Goal: Transaction & Acquisition: Purchase product/service

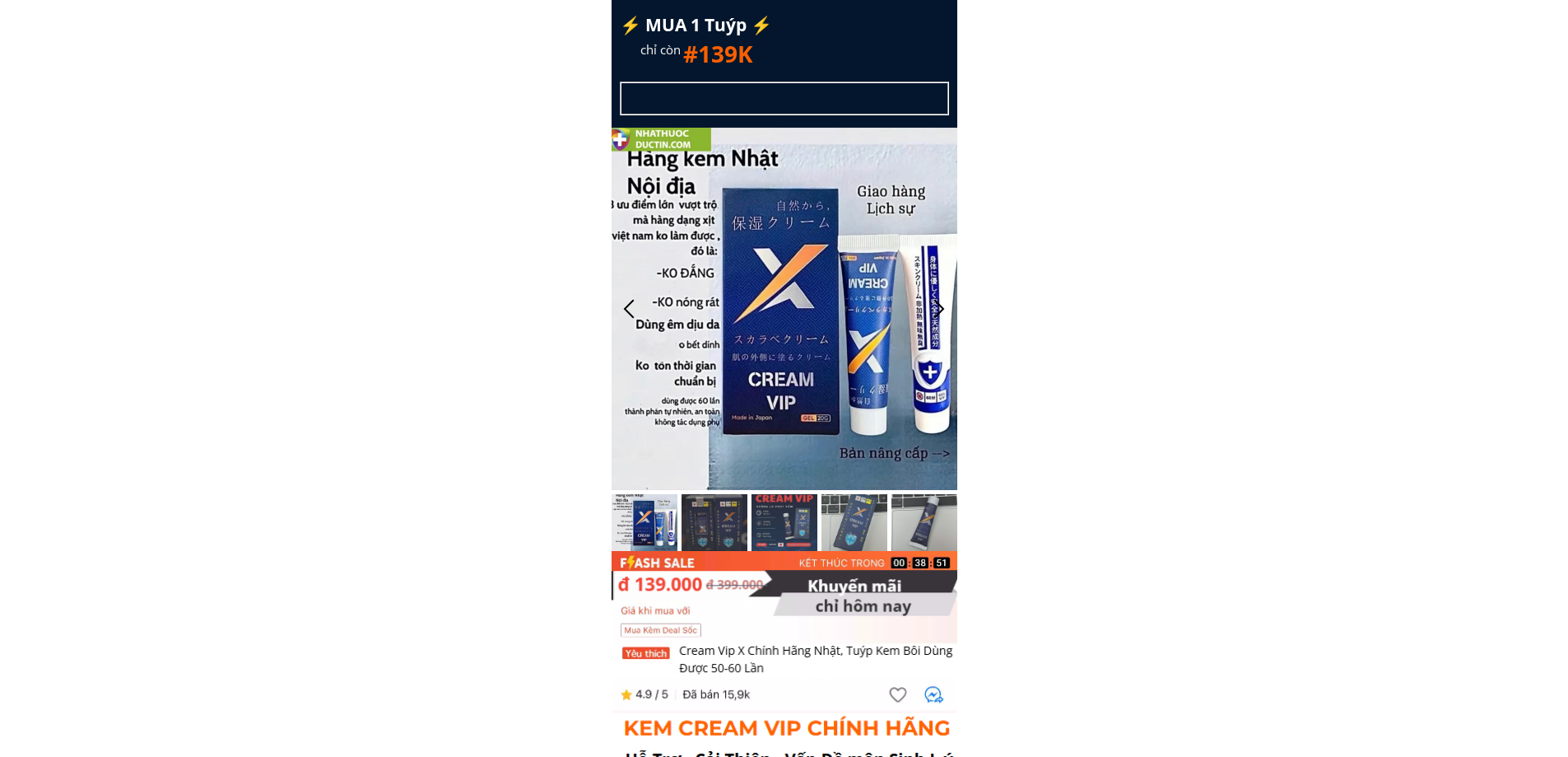
click at [868, 36] on div "⚡️ MUA 1 Tuýp ⚡️ chỉ còn #139K GIẢM GIÁ LÊN TỚI 55% DUY NHẤT HÔM NAY (xem hàng …" at bounding box center [784, 275] width 346 height 551
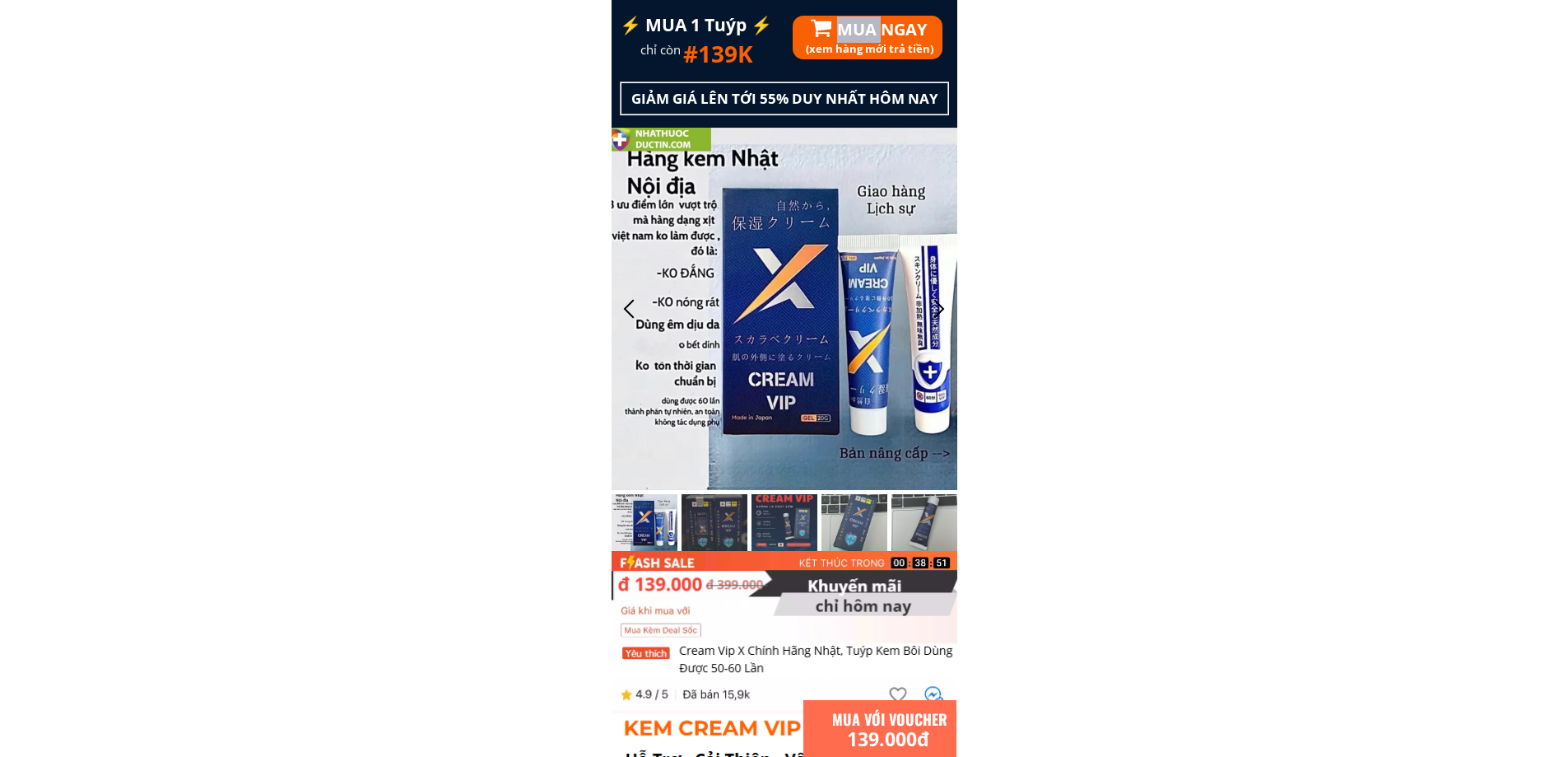
click at [868, 36] on h1 "MUA NGAY" at bounding box center [960, 29] width 247 height 26
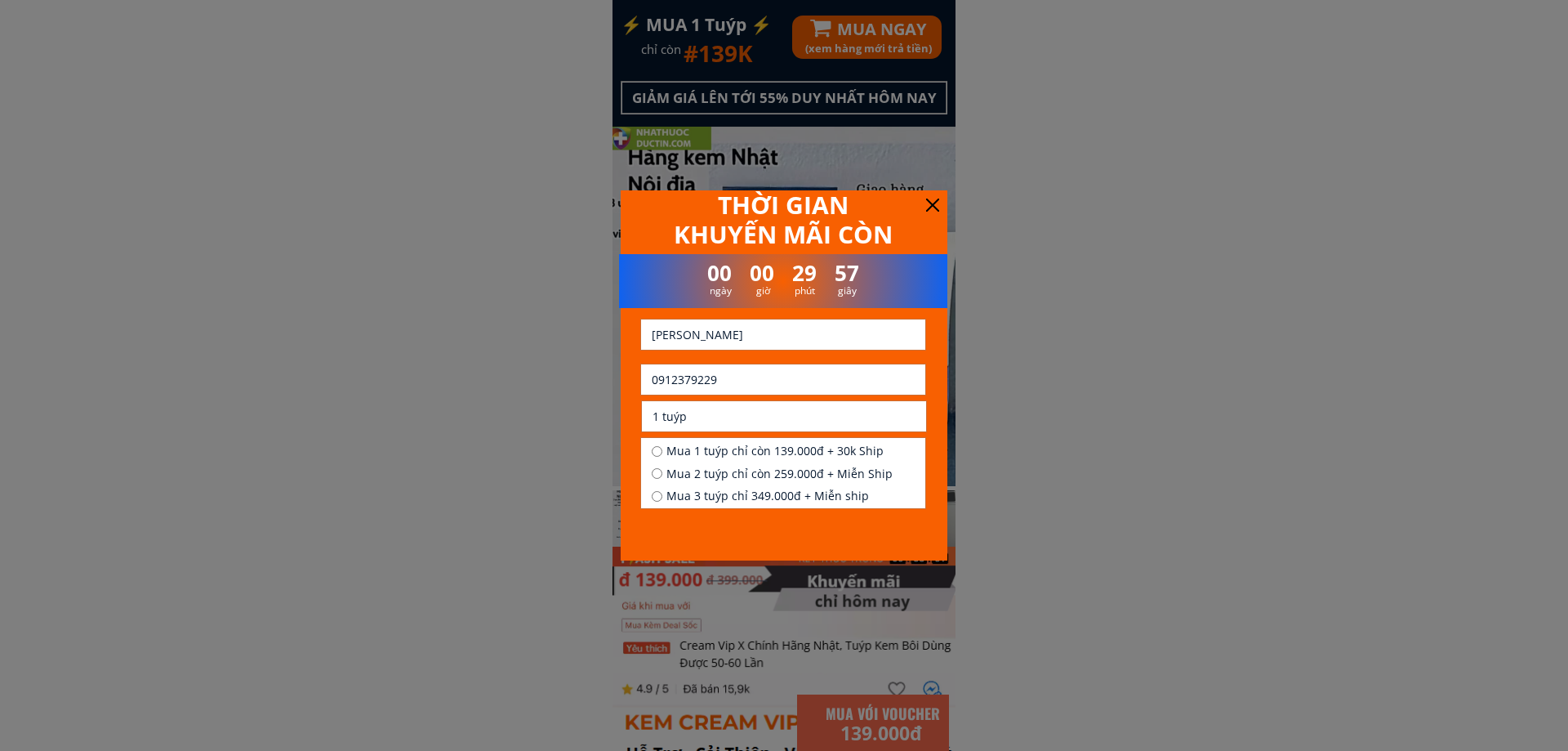
click at [751, 383] on input "0912379229" at bounding box center [783, 379] width 271 height 30
paste input "389216326"
type input "0389216326"
click at [758, 333] on input "[PERSON_NAME]" at bounding box center [783, 334] width 271 height 30
paste input "uyễn Đức"
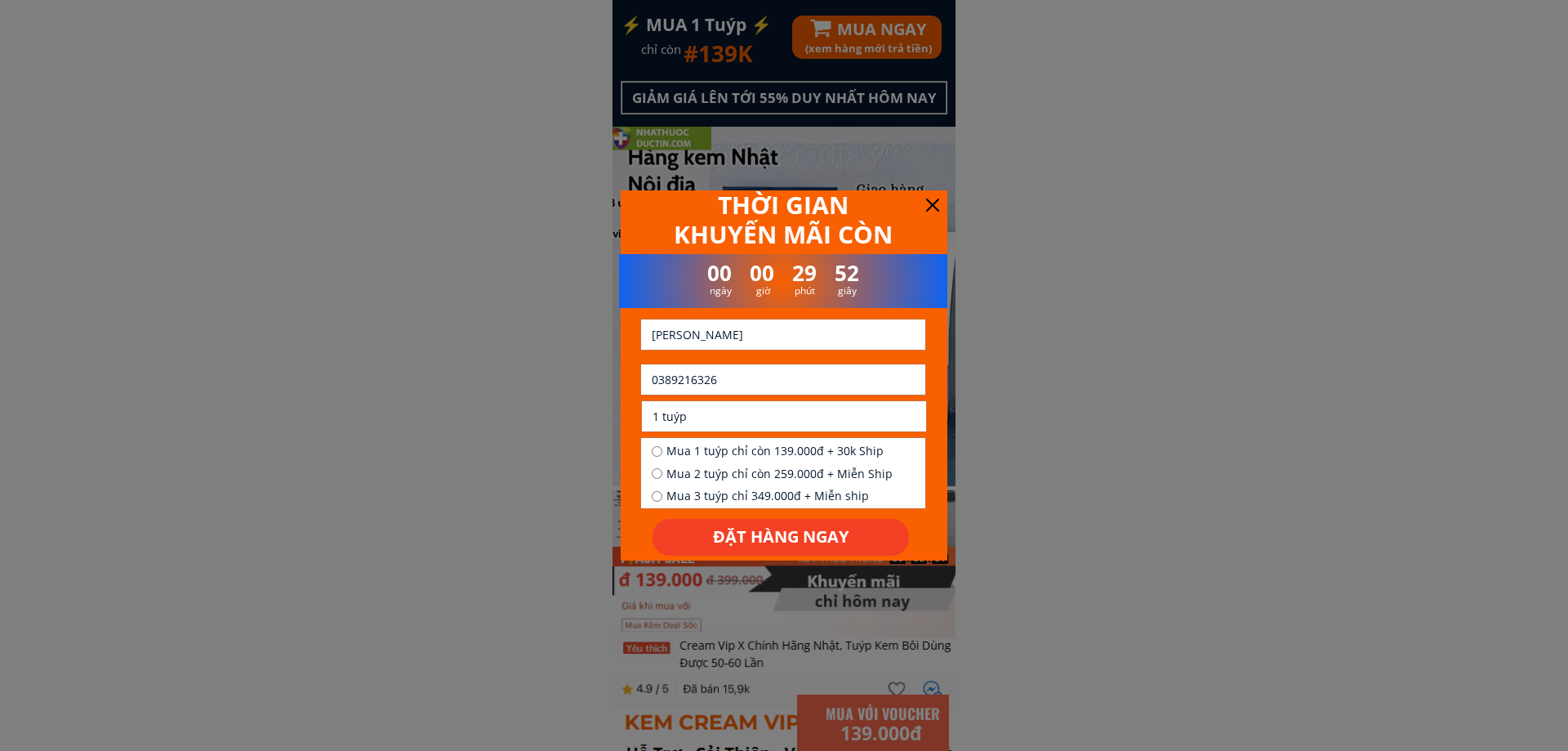
type input "[PERSON_NAME]"
click at [732, 409] on input "1 tuýp" at bounding box center [784, 416] width 271 height 30
paste input "631 [PERSON_NAME] định thành phố vũng tầu"
type input "631 [PERSON_NAME] định thành phố vũng tầu"
click at [722, 465] on span "Mua 2 tuýp chỉ còn 259.000đ + Miễn Ship" at bounding box center [779, 474] width 226 height 18
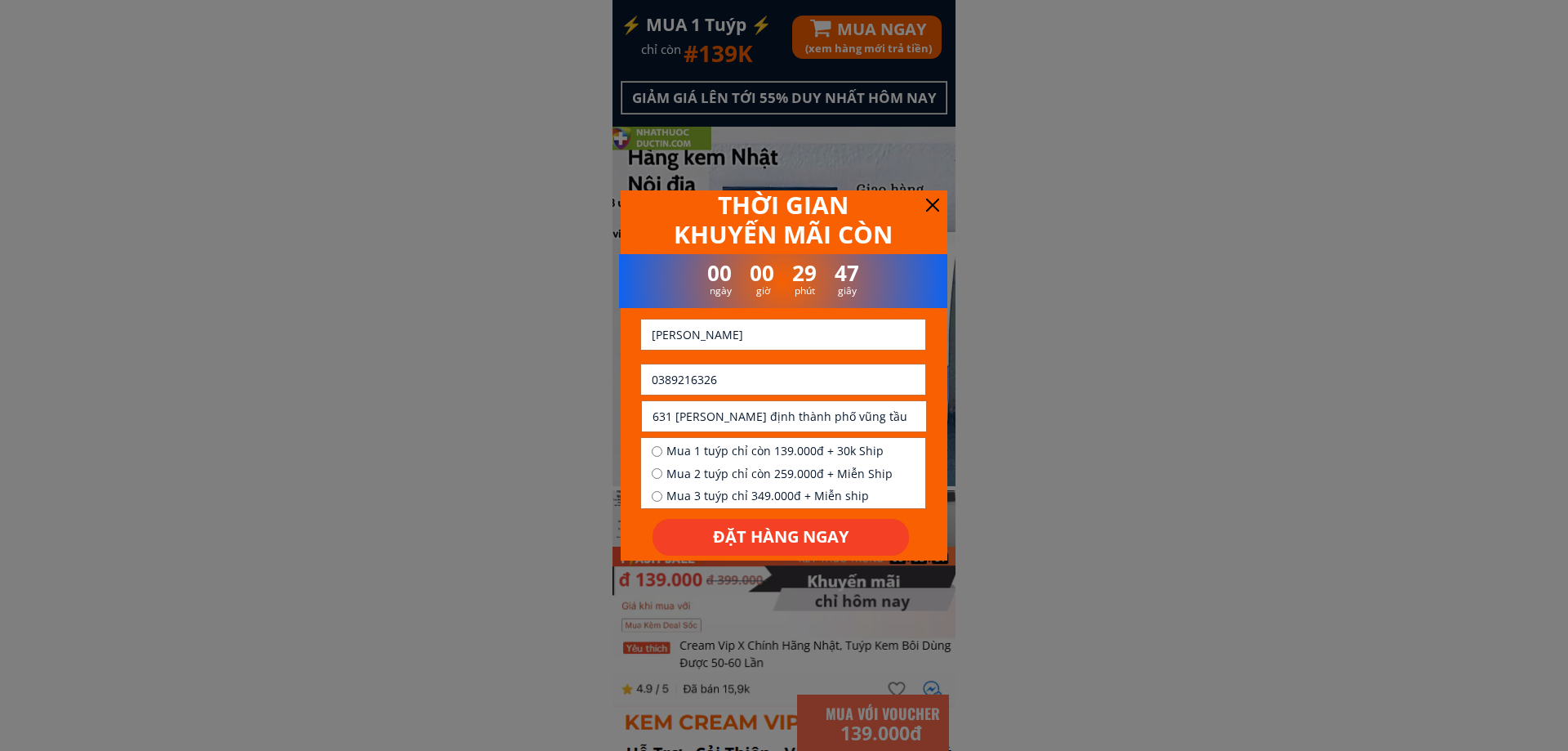
radio input "true"
click at [713, 450] on span "Mua 1 tuýp chỉ còn 139.000đ + 30k Ship" at bounding box center [779, 451] width 226 height 18
radio input "true"
click at [738, 555] on p "ĐẶT HÀNG NGAY" at bounding box center [781, 537] width 256 height 37
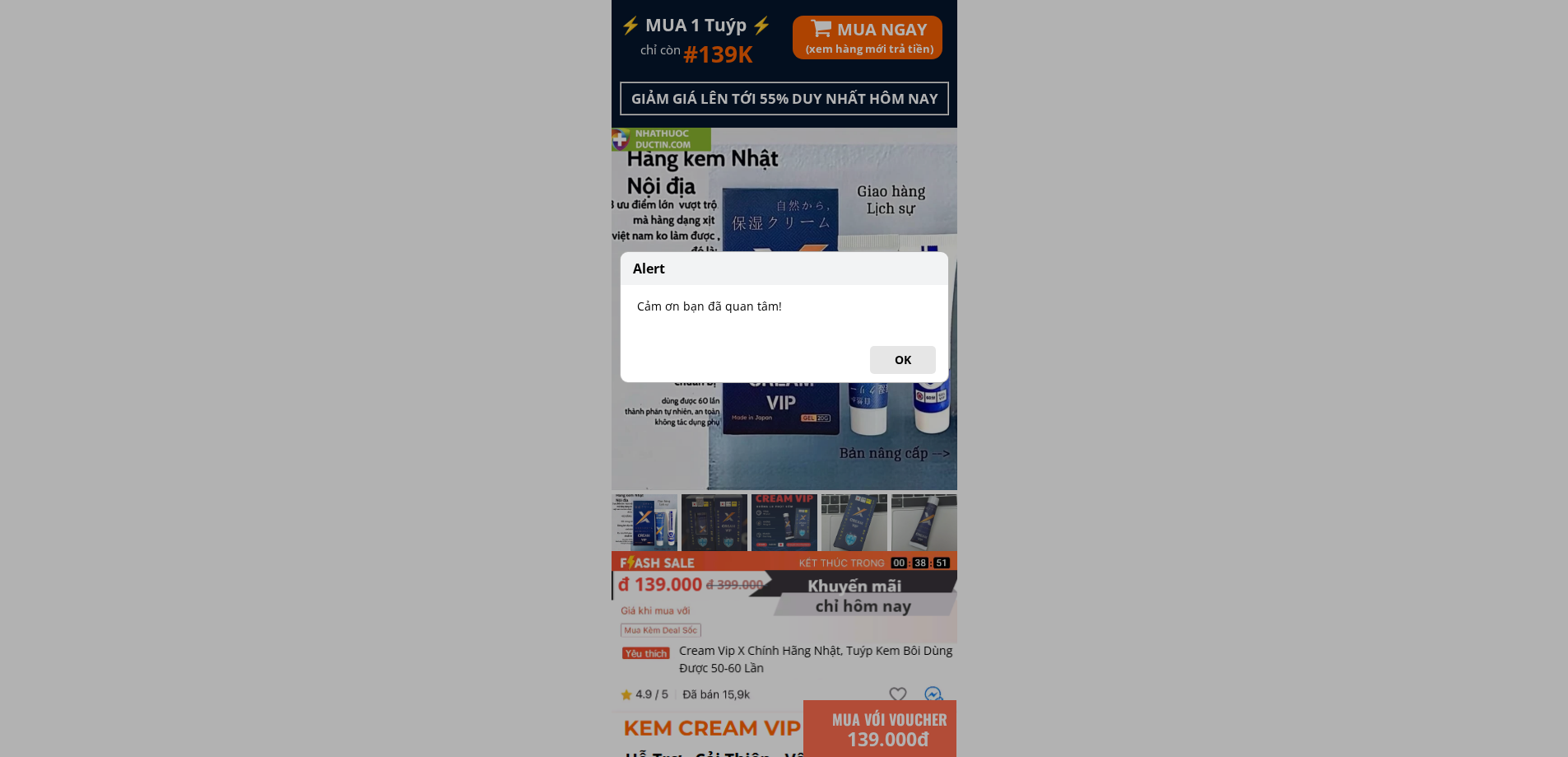
click at [899, 360] on button "OK" at bounding box center [902, 359] width 66 height 28
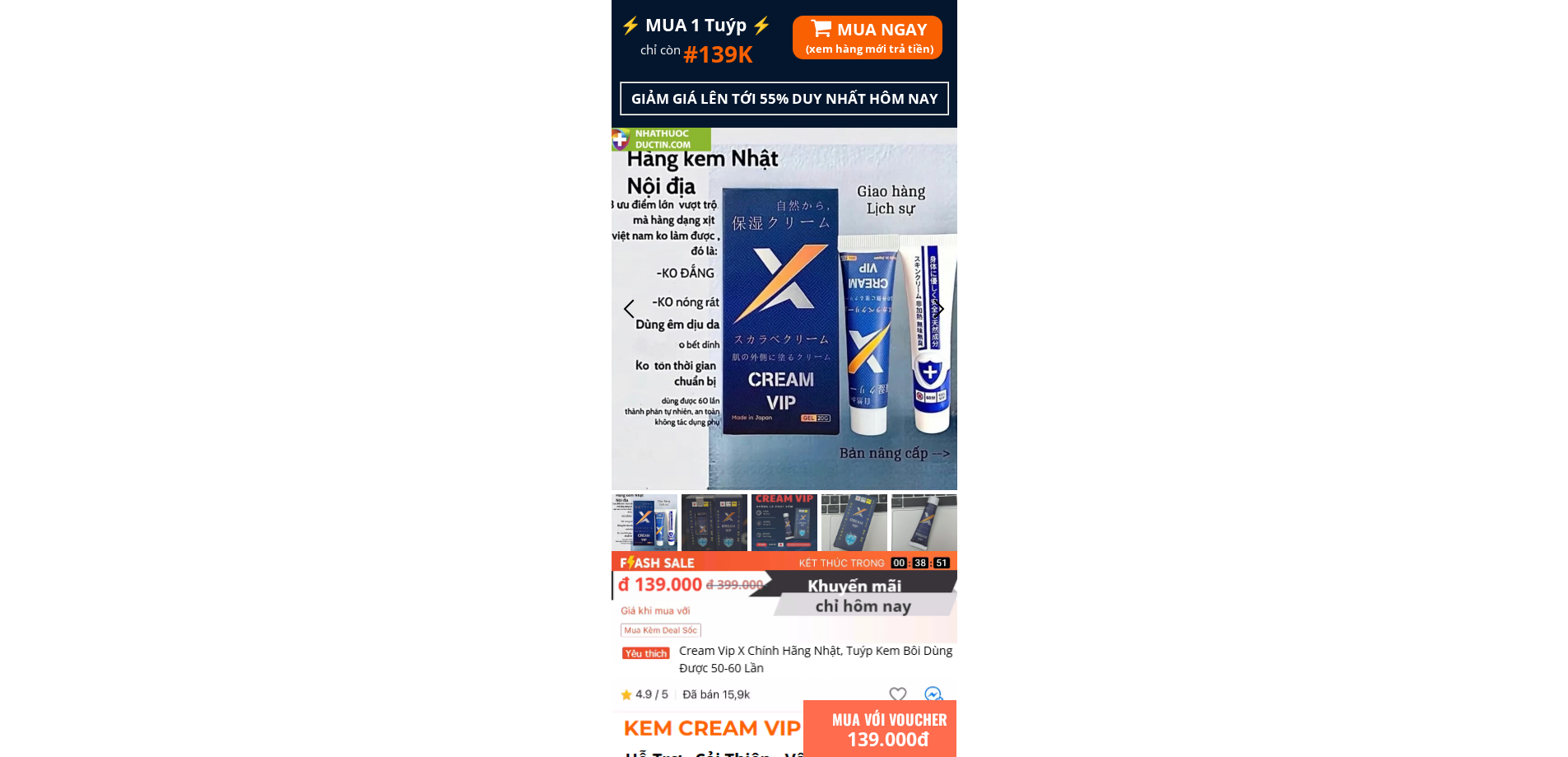
click at [864, 39] on div "(xem hàng mới trả tiền) MUA NGAY" at bounding box center [964, 37] width 343 height 44
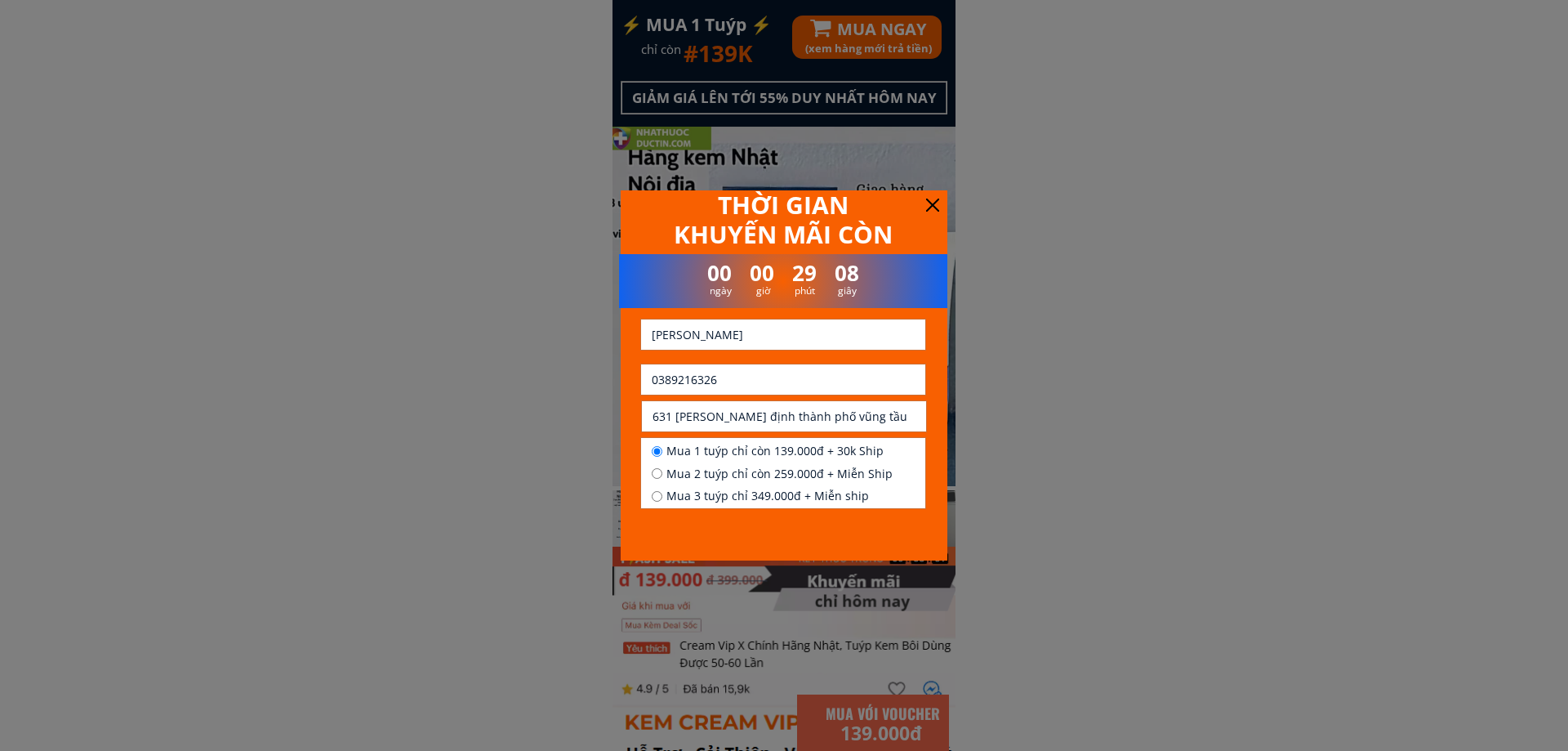
click at [794, 382] on input "0389216326" at bounding box center [783, 379] width 271 height 30
paste input "84987923486"
type input "[PHONE_NUMBER]"
click at [860, 334] on input "text" at bounding box center [783, 334] width 271 height 30
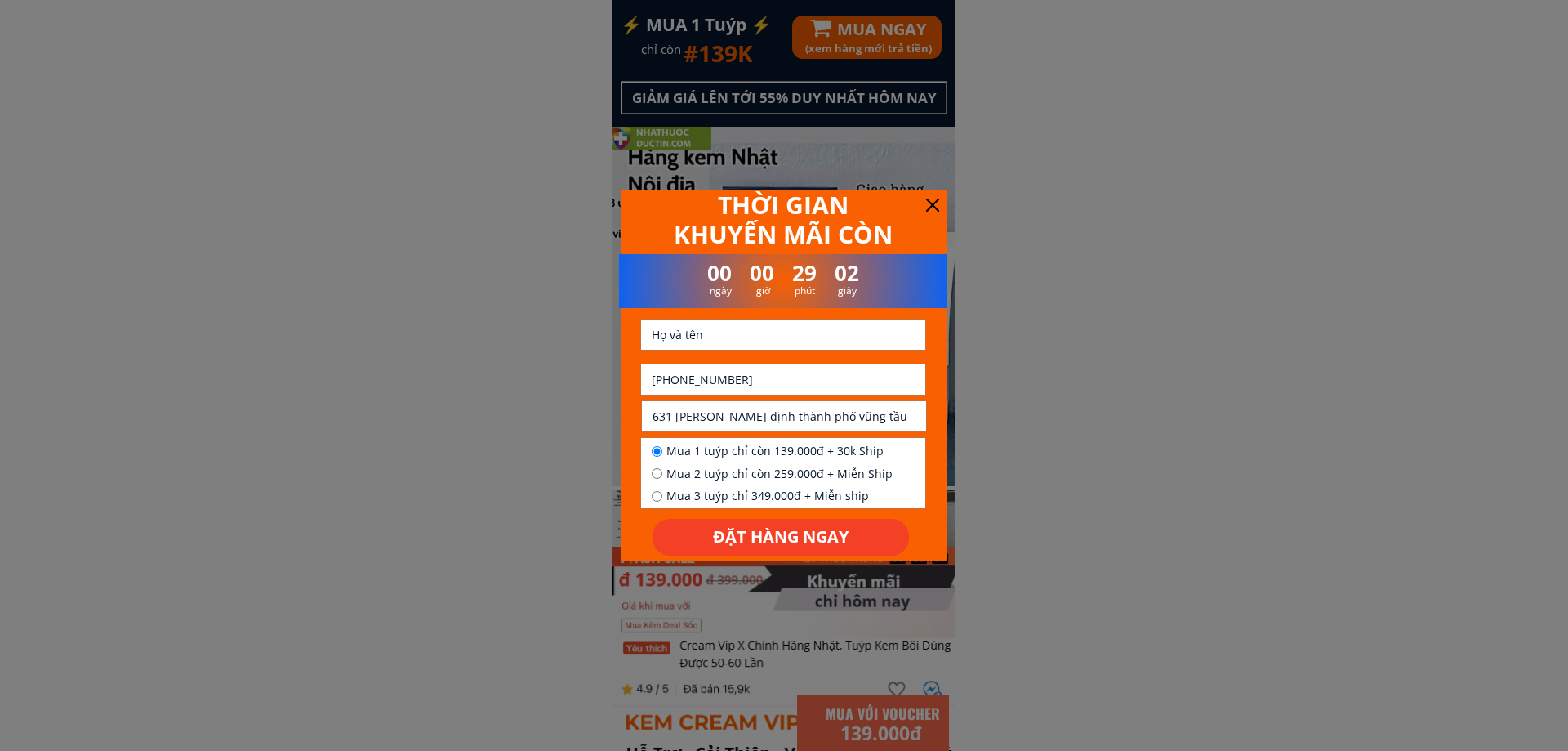
paste input "[PERSON_NAME]"
type input "[PERSON_NAME]"
click at [686, 423] on input "631 [PERSON_NAME] định thành phố vũng tầu" at bounding box center [784, 416] width 271 height 30
type input "HCM"
click at [727, 456] on span "Mua 1 tuýp chỉ còn 139.000đ + 30k Ship" at bounding box center [779, 451] width 226 height 18
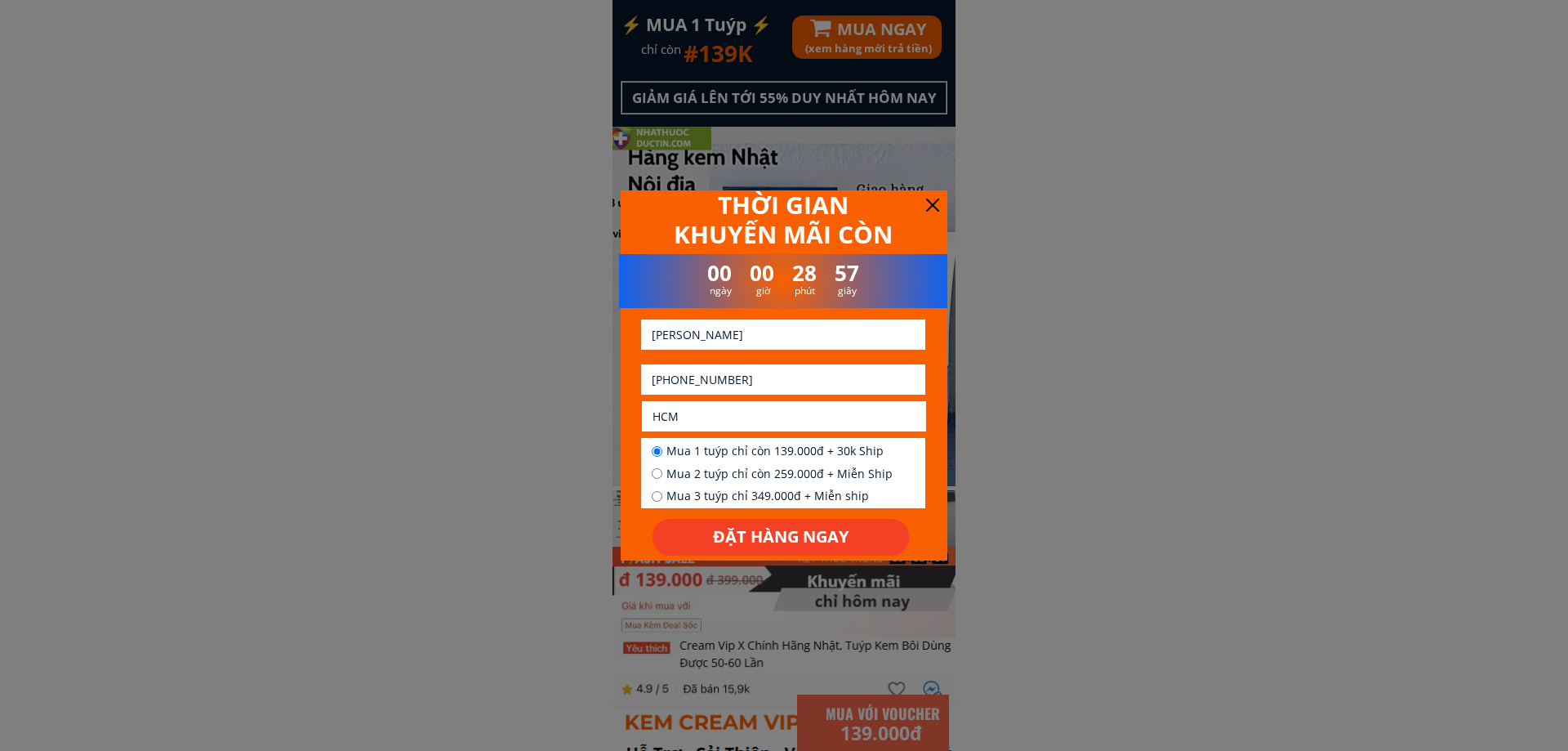
radio input "true"
click at [757, 543] on p "ĐẶT HÀNG NGAY" at bounding box center [781, 537] width 256 height 37
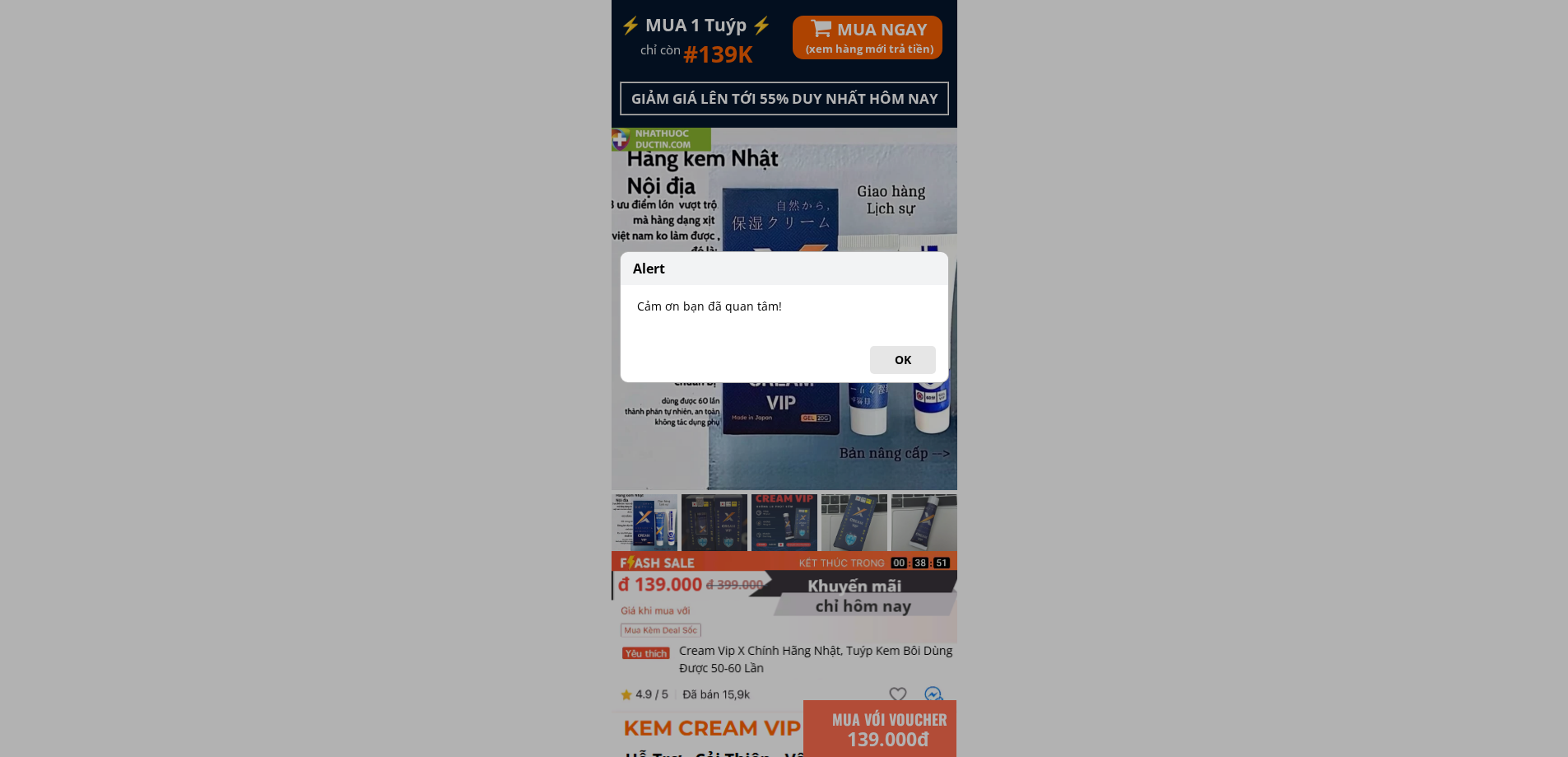
click at [917, 365] on button "OK" at bounding box center [902, 359] width 66 height 28
